Goal: Task Accomplishment & Management: Manage account settings

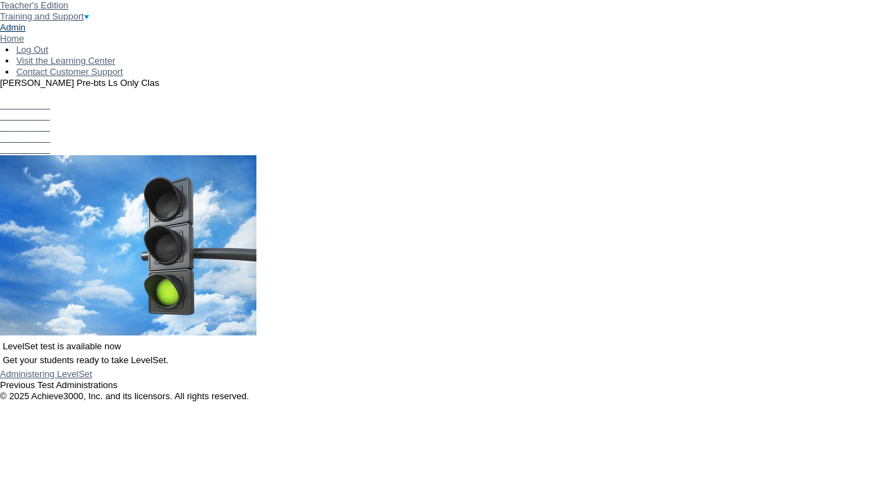
click at [26, 33] on link "Admin" at bounding box center [13, 27] width 26 height 10
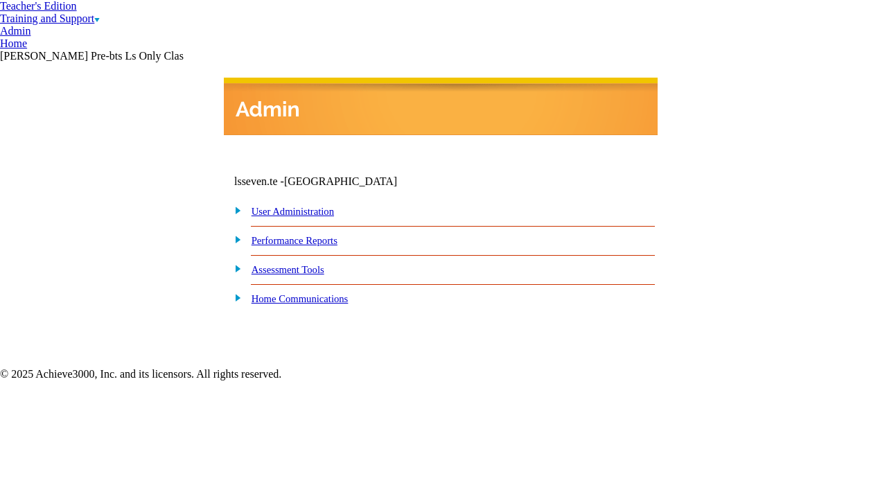
click at [306, 213] on link "User Administration" at bounding box center [293, 211] width 82 height 11
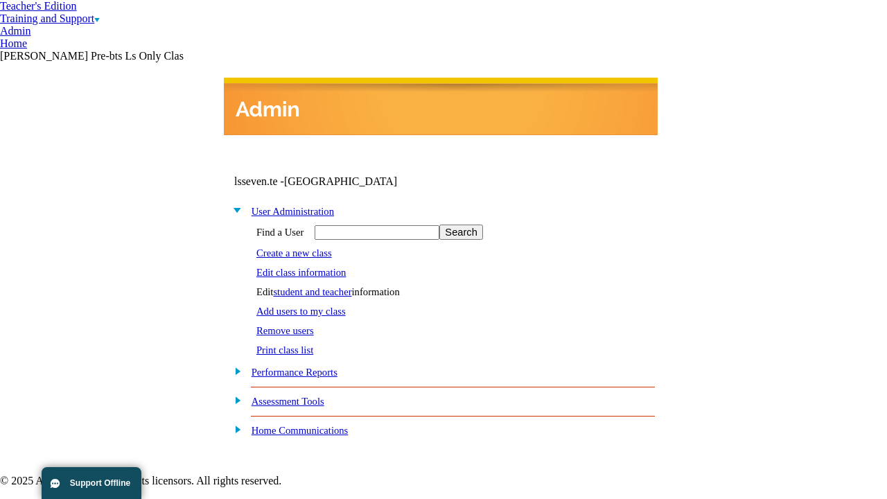
click at [324, 288] on link "student and teacher" at bounding box center [312, 291] width 78 height 11
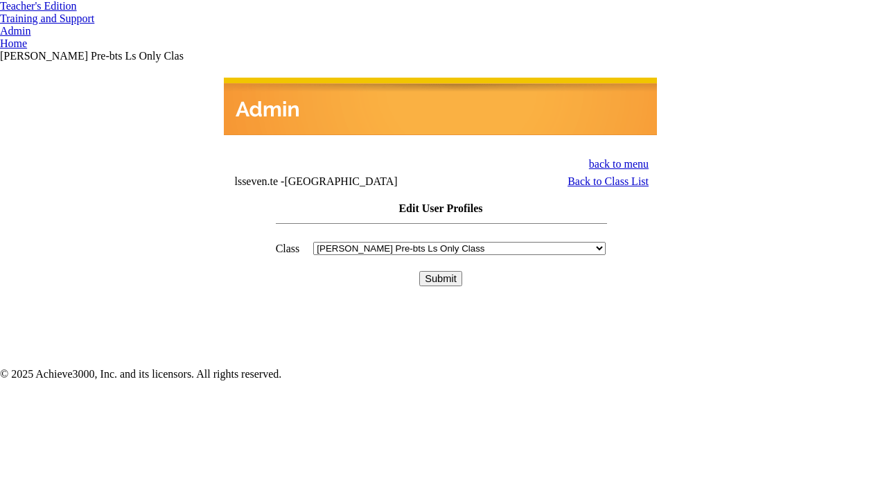
click at [441, 271] on input "Submit" at bounding box center [440, 278] width 43 height 15
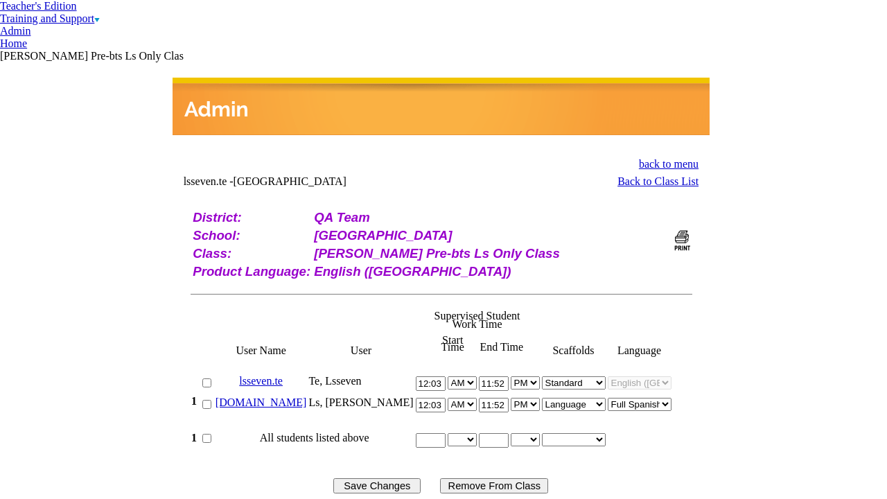
click at [288, 396] on link "[DOMAIN_NAME]" at bounding box center [261, 402] width 91 height 12
